Goal: Task Accomplishment & Management: Use online tool/utility

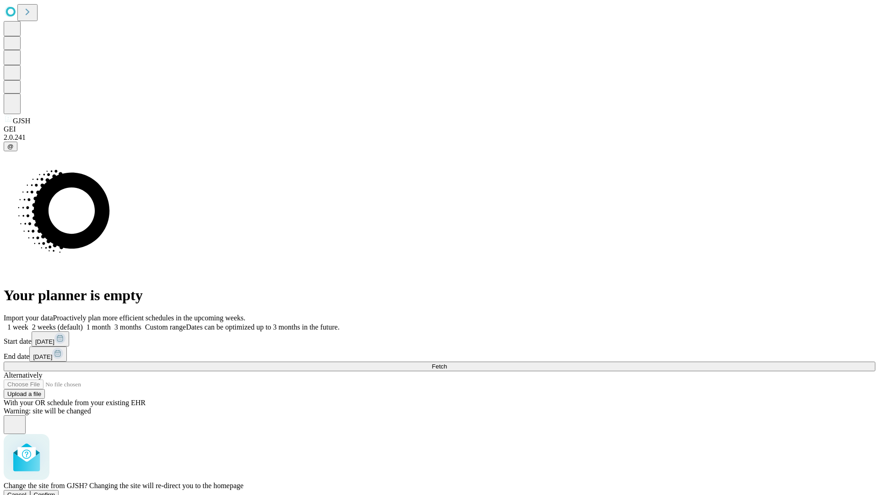
click at [55, 491] on span "Confirm" at bounding box center [45, 494] width 22 height 7
click at [28, 323] on label "1 week" at bounding box center [16, 327] width 25 height 8
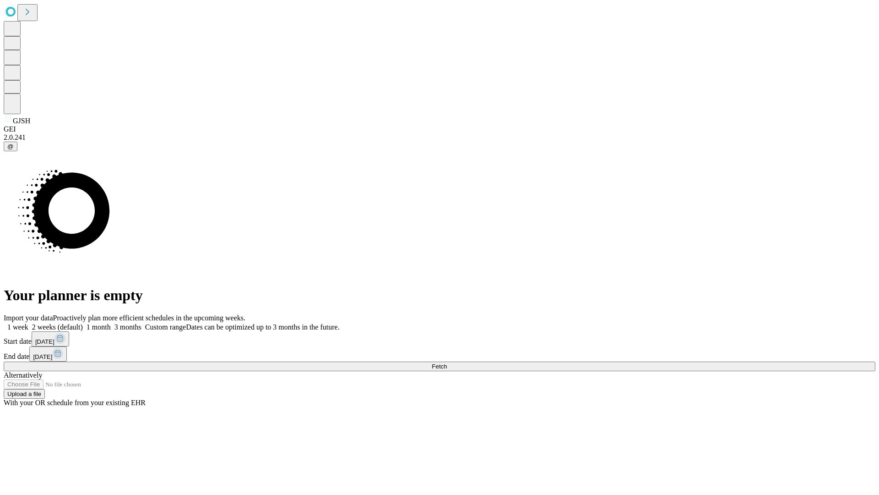
click at [447, 363] on span "Fetch" at bounding box center [439, 366] width 15 height 7
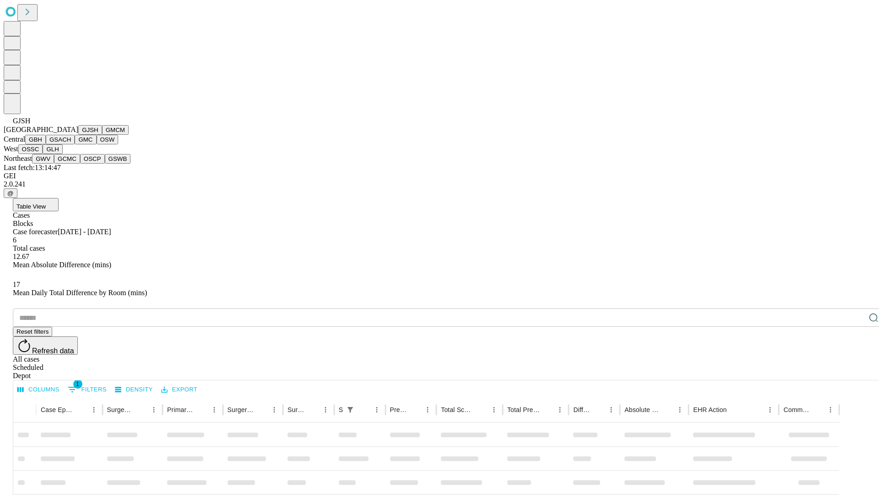
click at [102, 135] on button "GMCM" at bounding box center [115, 130] width 27 height 10
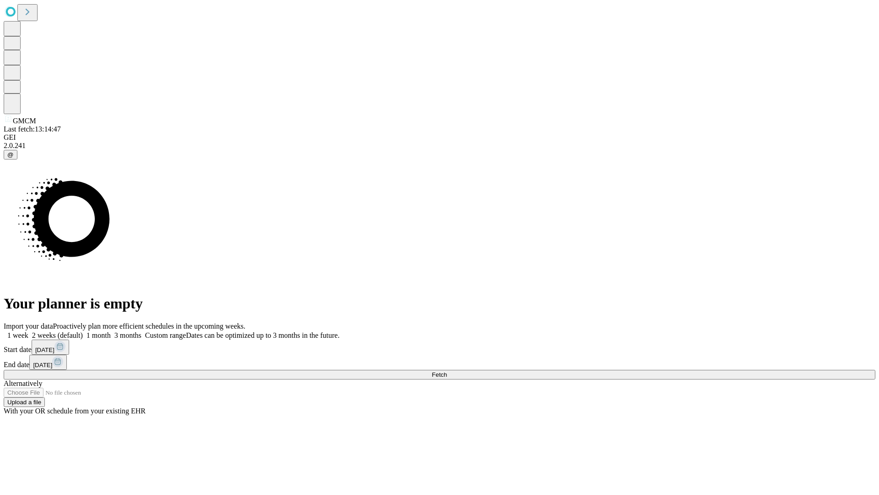
click at [28, 331] on label "1 week" at bounding box center [16, 335] width 25 height 8
click at [447, 371] on span "Fetch" at bounding box center [439, 374] width 15 height 7
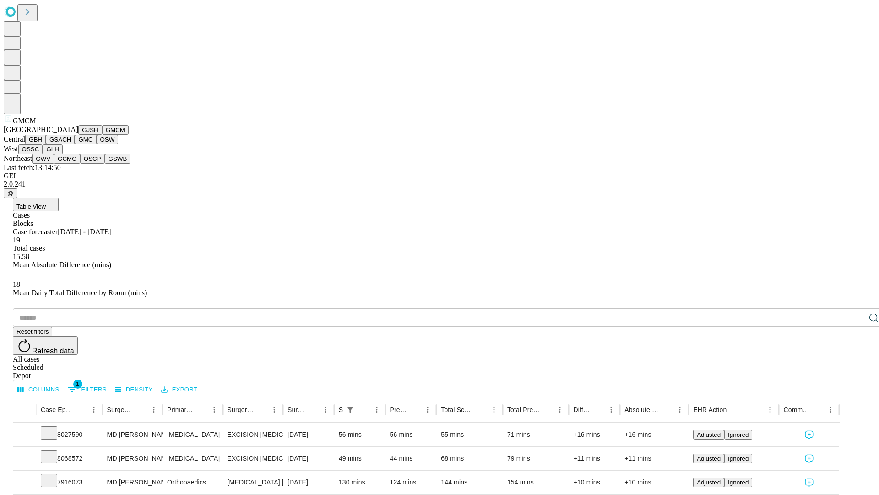
click at [46, 144] on button "GBH" at bounding box center [35, 140] width 21 height 10
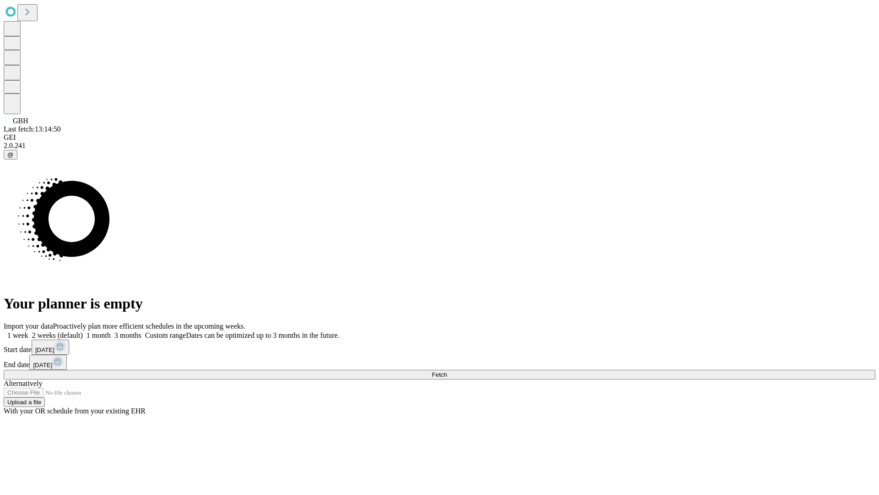
click at [447, 371] on span "Fetch" at bounding box center [439, 374] width 15 height 7
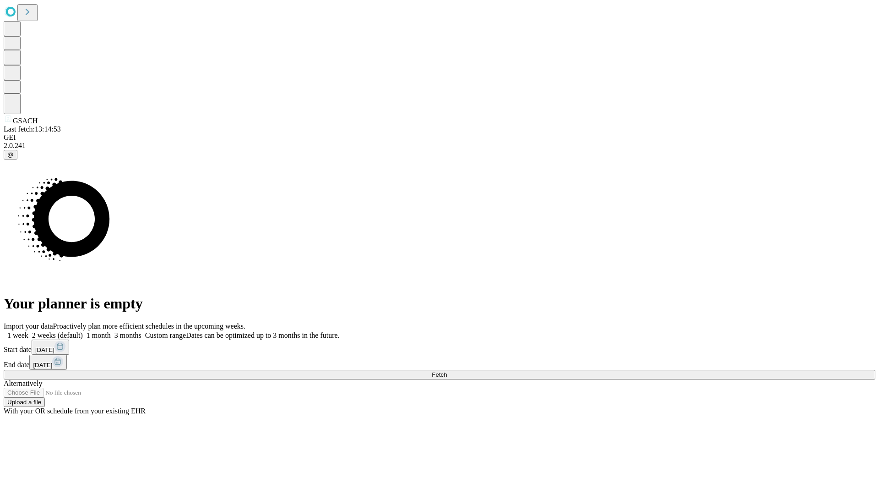
click at [28, 331] on label "1 week" at bounding box center [16, 335] width 25 height 8
click at [447, 371] on span "Fetch" at bounding box center [439, 374] width 15 height 7
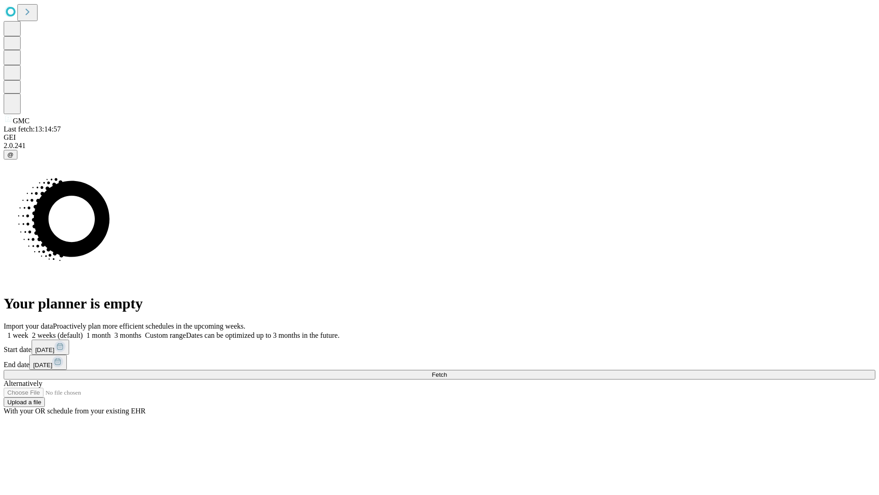
click at [28, 331] on label "1 week" at bounding box center [16, 335] width 25 height 8
click at [447, 371] on span "Fetch" at bounding box center [439, 374] width 15 height 7
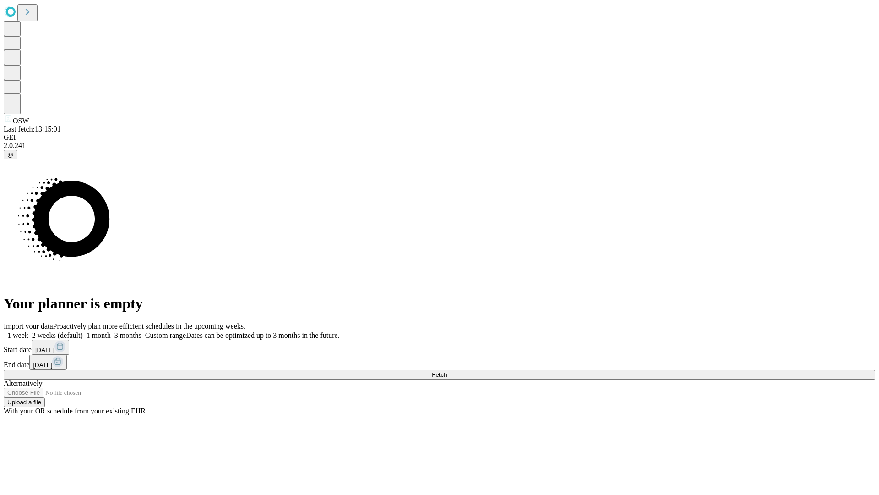
click at [447, 371] on span "Fetch" at bounding box center [439, 374] width 15 height 7
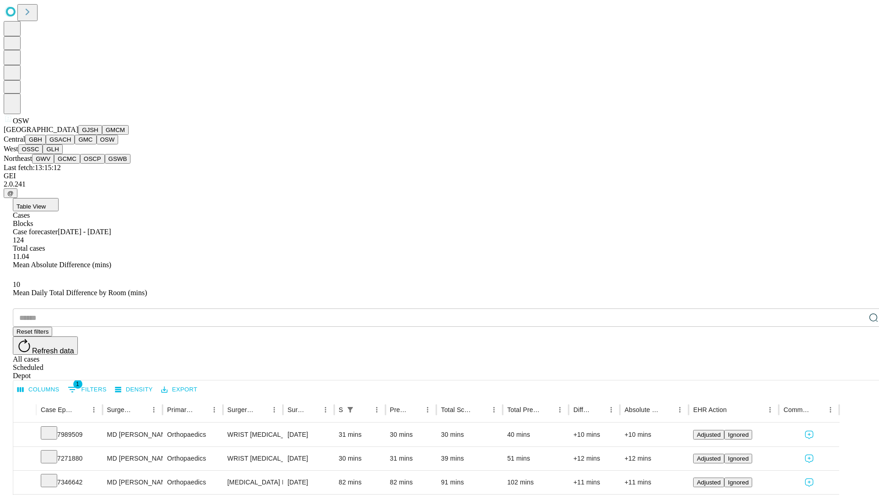
click at [43, 154] on button "OSSC" at bounding box center [30, 149] width 25 height 10
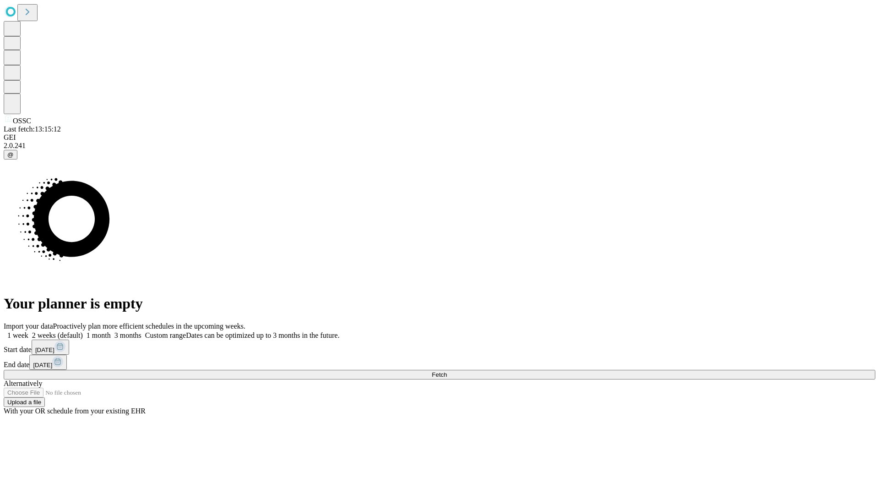
click at [28, 331] on label "1 week" at bounding box center [16, 335] width 25 height 8
click at [447, 371] on span "Fetch" at bounding box center [439, 374] width 15 height 7
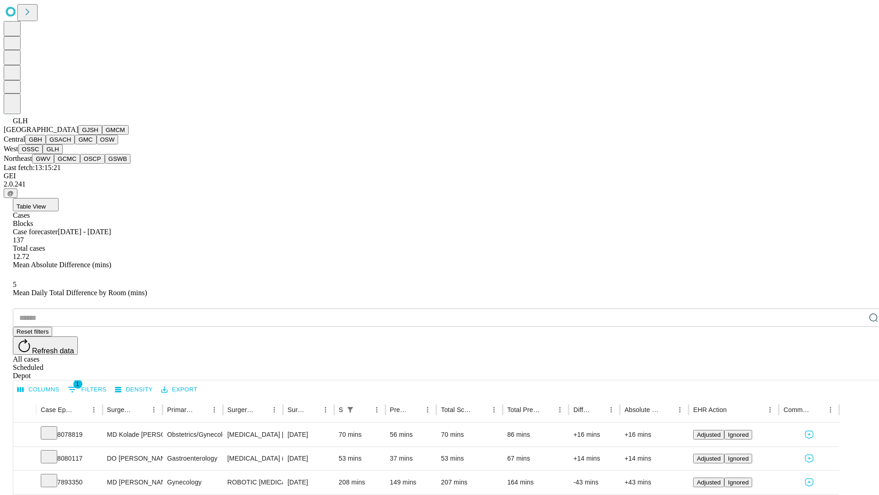
click at [54, 164] on button "GWV" at bounding box center [43, 159] width 22 height 10
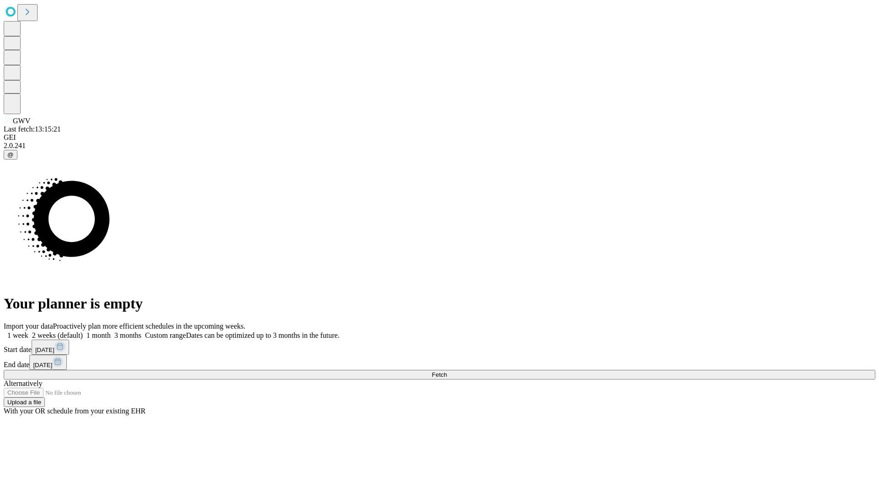
click at [28, 331] on label "1 week" at bounding box center [16, 335] width 25 height 8
click at [447, 371] on span "Fetch" at bounding box center [439, 374] width 15 height 7
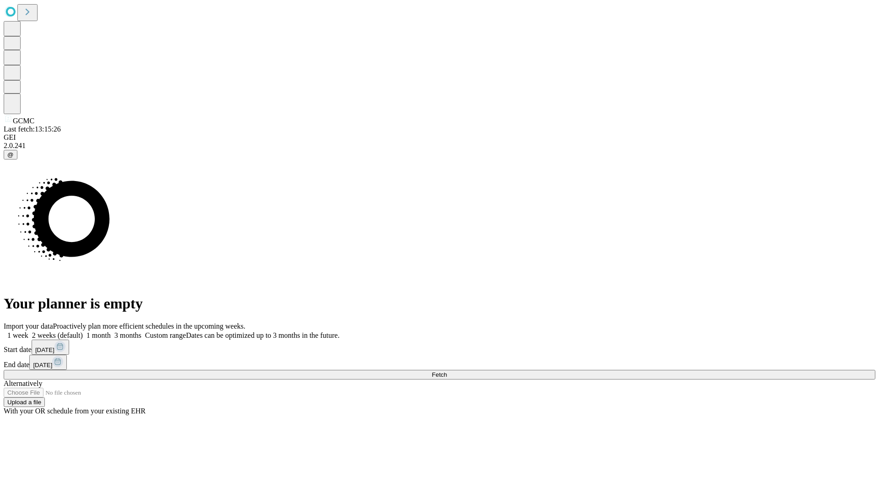
click at [28, 331] on label "1 week" at bounding box center [16, 335] width 25 height 8
click at [447, 371] on span "Fetch" at bounding box center [439, 374] width 15 height 7
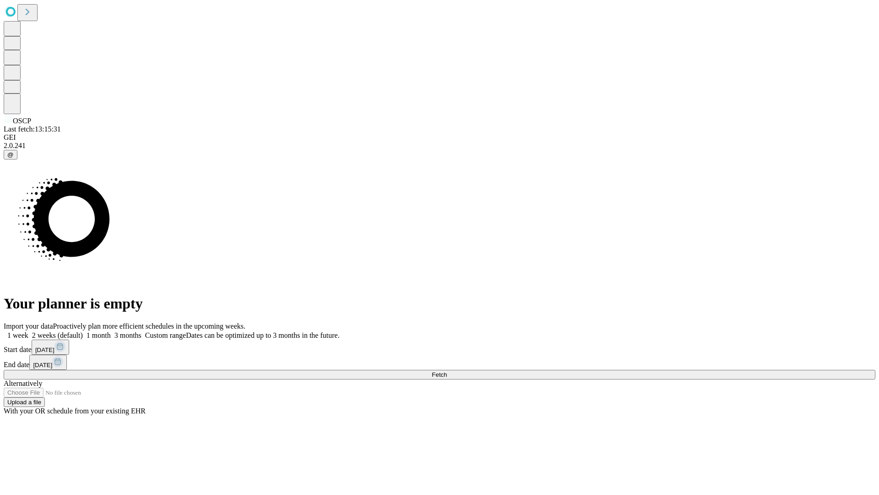
click at [28, 331] on label "1 week" at bounding box center [16, 335] width 25 height 8
click at [447, 371] on span "Fetch" at bounding box center [439, 374] width 15 height 7
